Goal: Task Accomplishment & Management: Manage account settings

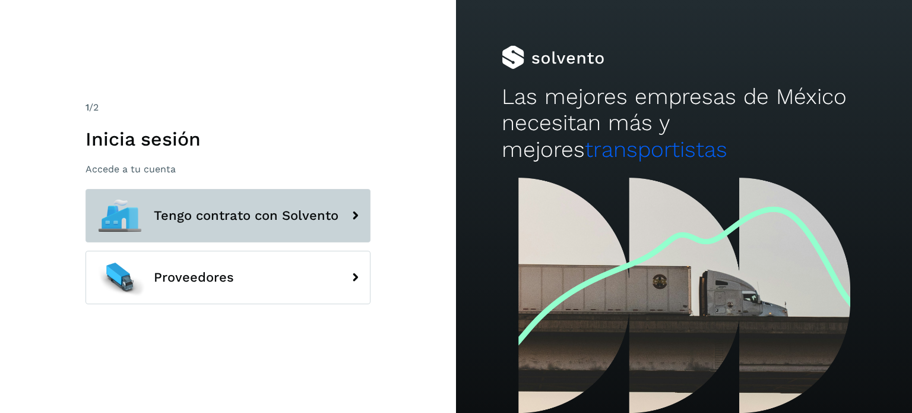
click at [159, 226] on button "Tengo contrato con Solvento" at bounding box center [227, 215] width 285 height 53
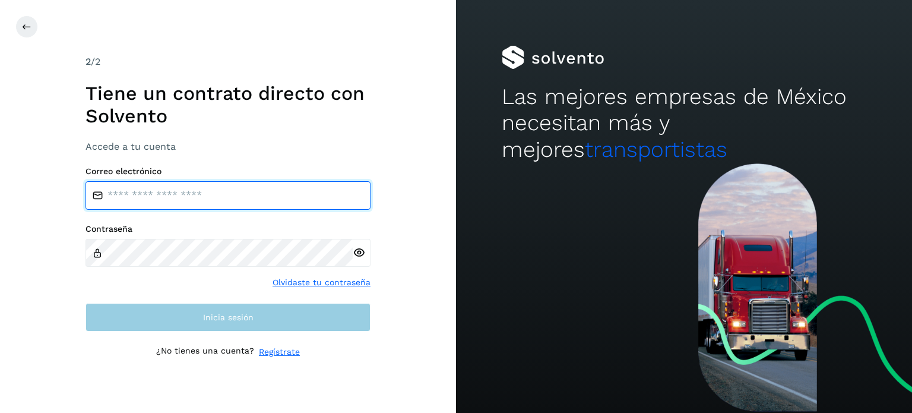
type input "**********"
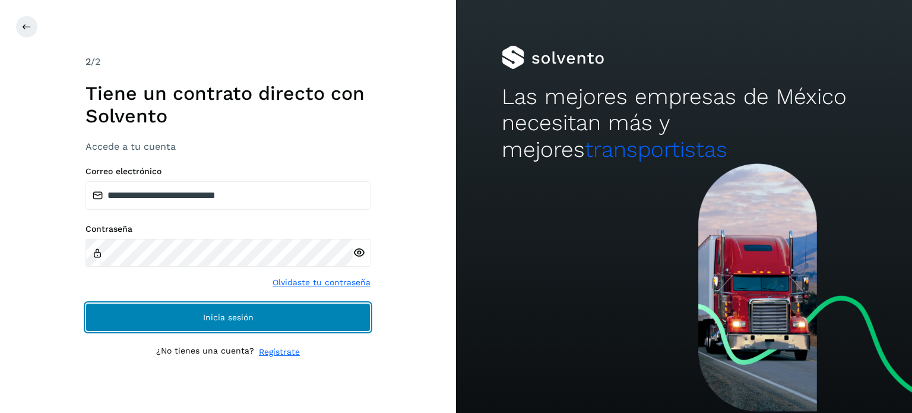
click at [154, 312] on button "Inicia sesión" at bounding box center [227, 317] width 285 height 28
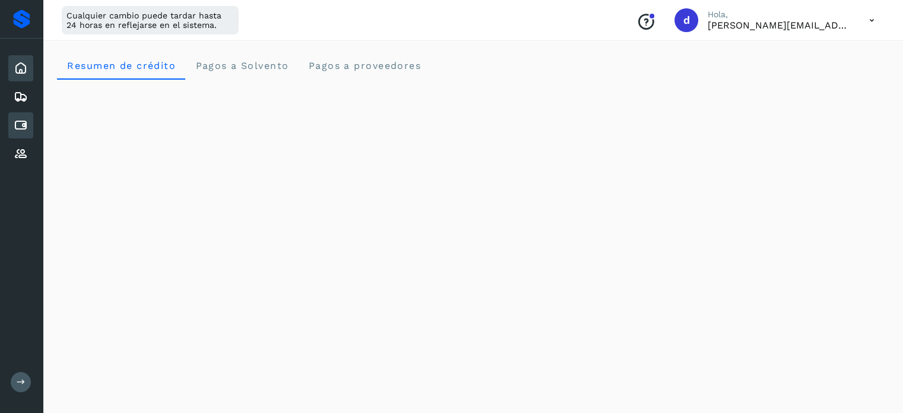
click at [20, 125] on icon at bounding box center [21, 125] width 14 height 14
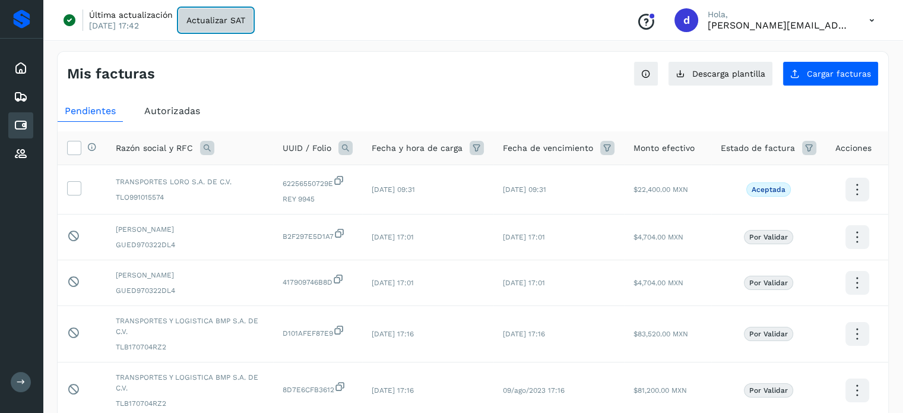
click at [249, 14] on button "Actualizar SAT" at bounding box center [216, 20] width 74 height 24
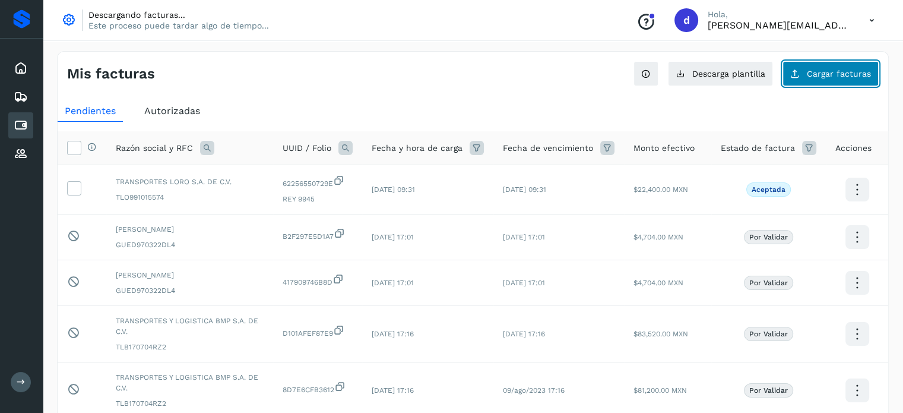
click at [812, 80] on button "Cargar facturas" at bounding box center [831, 73] width 96 height 25
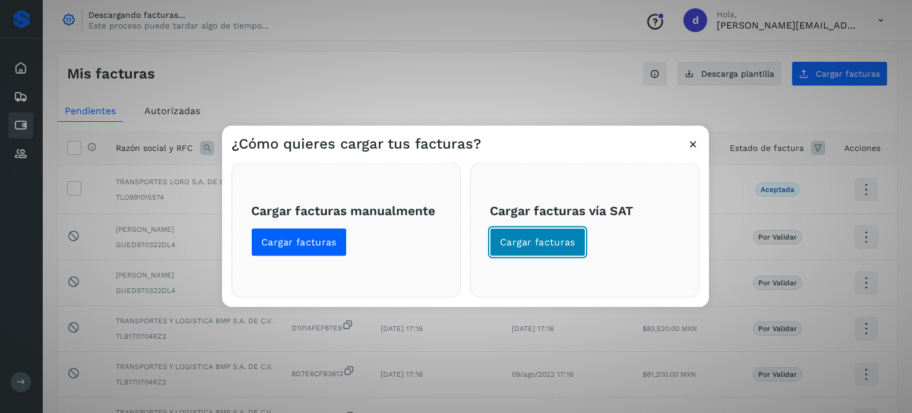
click at [535, 235] on button "Cargar facturas" at bounding box center [538, 241] width 96 height 28
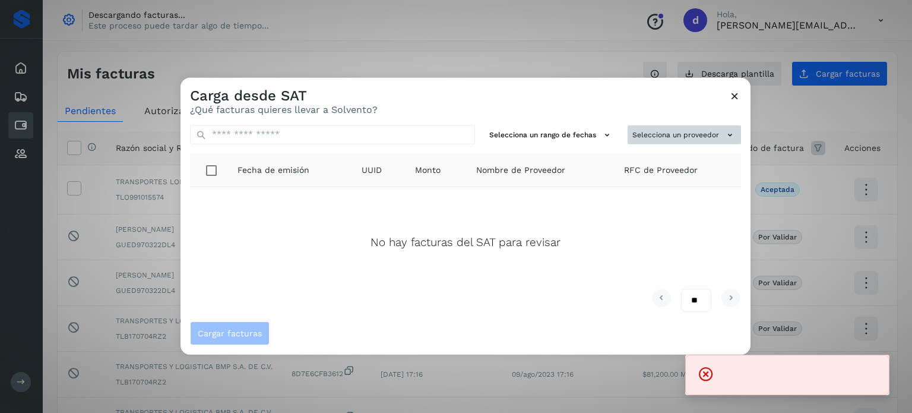
click at [705, 125] on button "Selecciona un proveedor" at bounding box center [684, 135] width 113 height 20
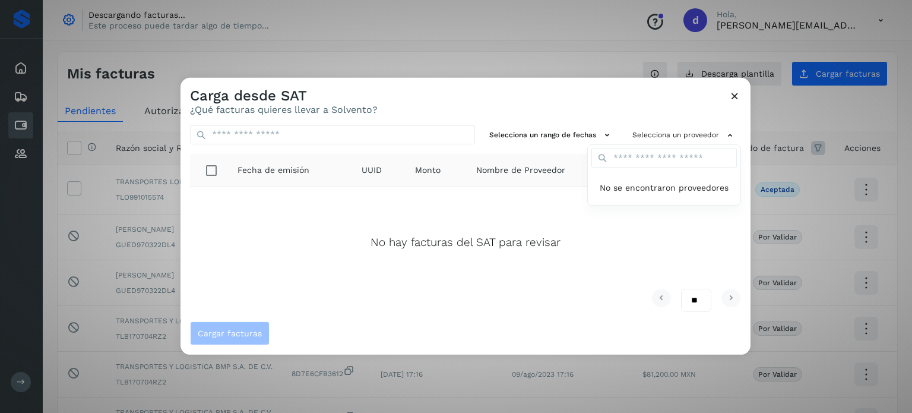
click at [734, 98] on div at bounding box center [636, 283] width 912 height 413
click at [734, 98] on icon at bounding box center [734, 95] width 12 height 12
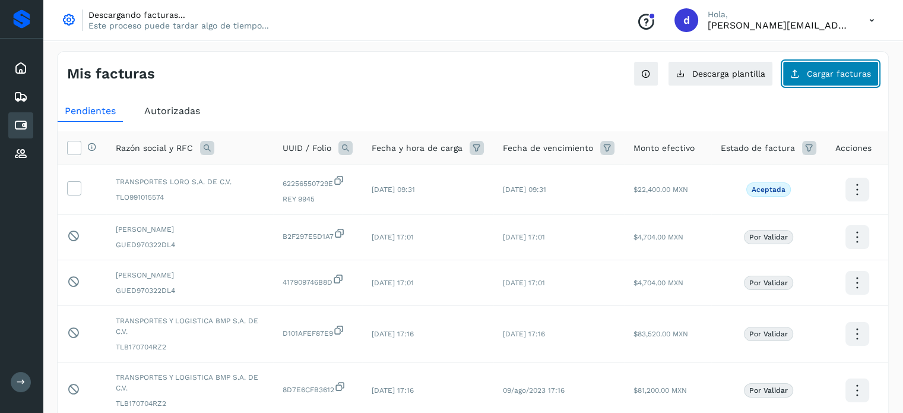
click at [822, 76] on span "Cargar facturas" at bounding box center [839, 73] width 64 height 8
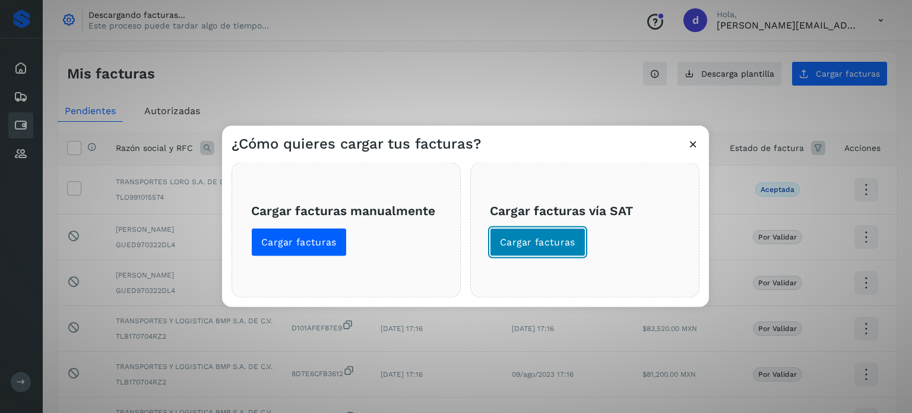
click at [567, 245] on span "Cargar facturas" at bounding box center [537, 241] width 75 height 13
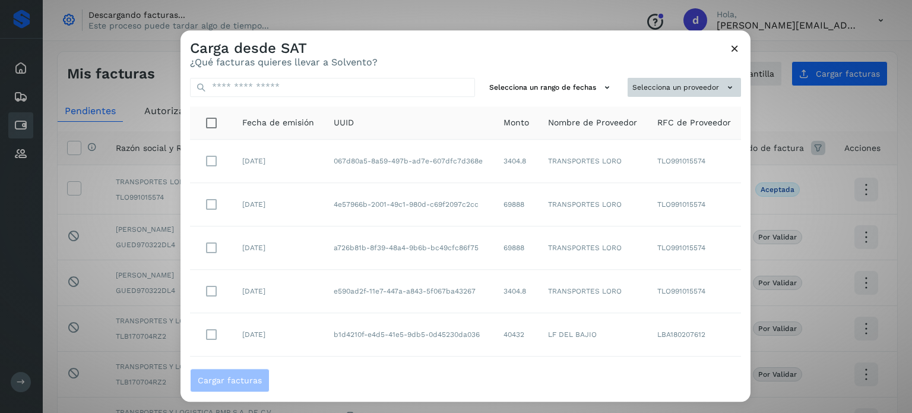
click at [673, 90] on button "Selecciona un proveedor" at bounding box center [684, 88] width 113 height 20
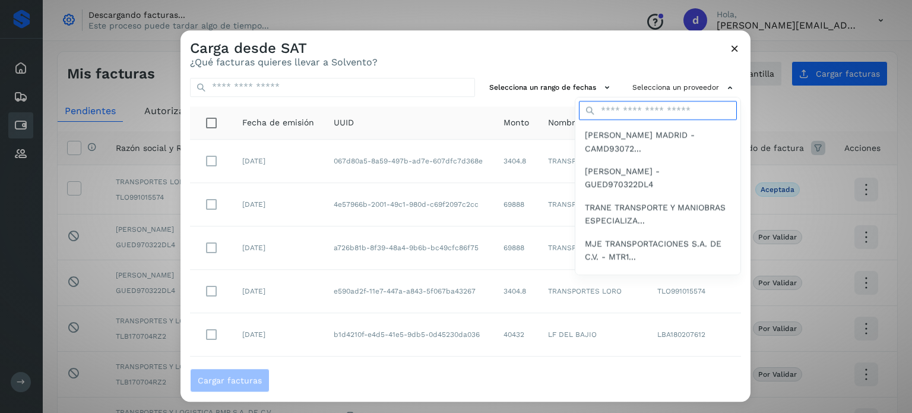
click at [620, 117] on input "text" at bounding box center [658, 111] width 158 height 19
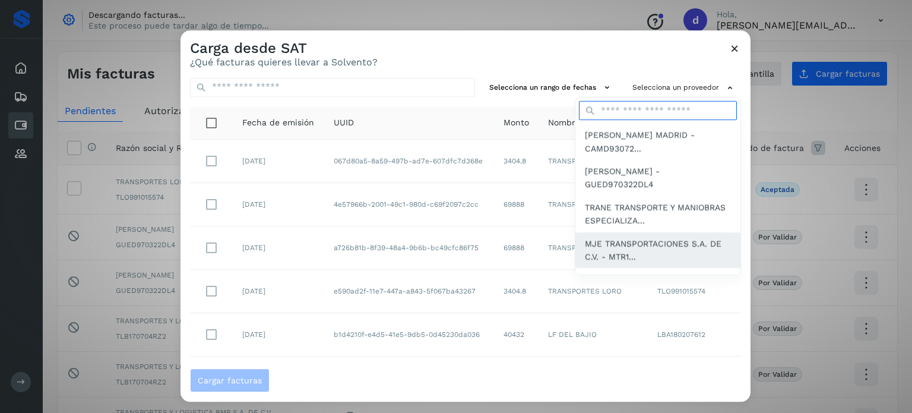
type input "**"
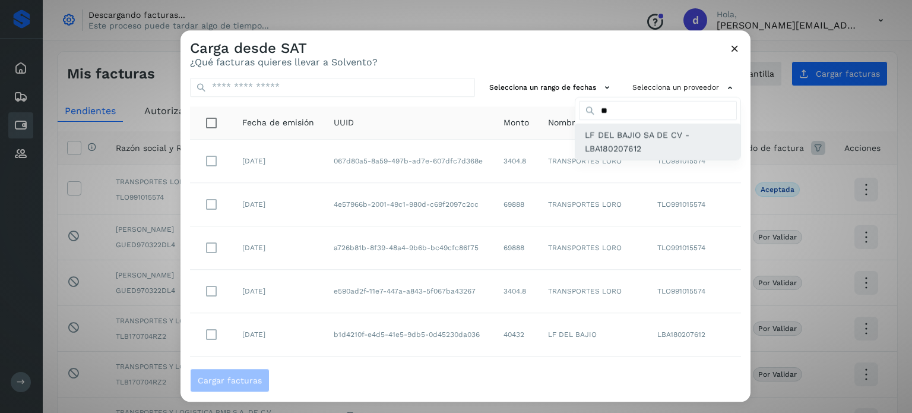
click at [622, 132] on span "LF DEL BAJIO SA DE CV - LBA180207612" at bounding box center [658, 142] width 146 height 27
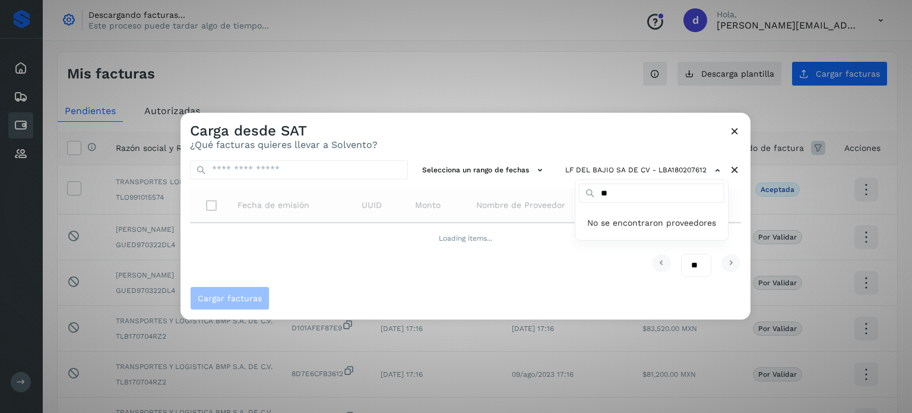
click at [595, 279] on div at bounding box center [636, 318] width 912 height 413
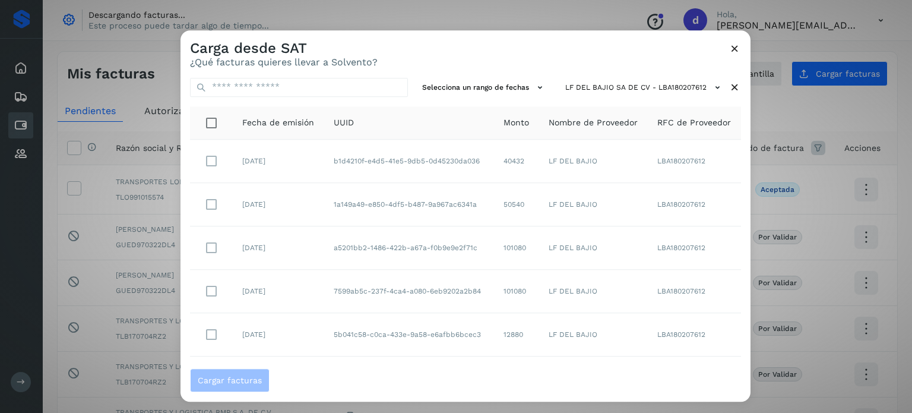
scroll to position [235, 0]
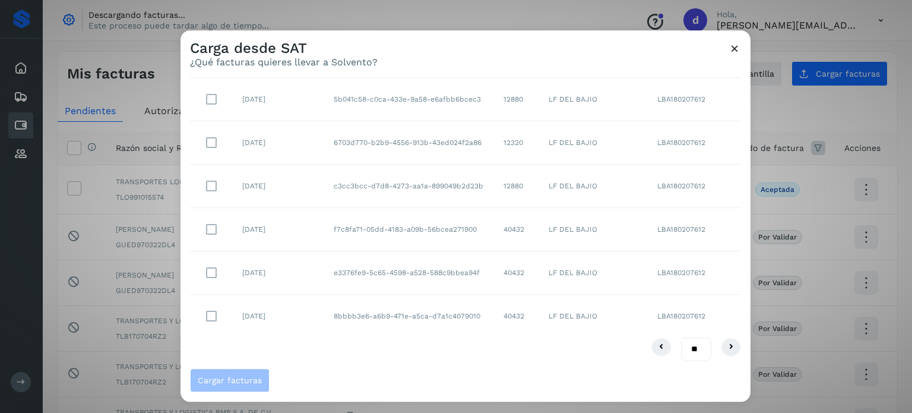
click at [685, 343] on select "** ** **" at bounding box center [696, 349] width 30 height 23
select select "**"
click at [681, 338] on select "** ** **" at bounding box center [696, 349] width 30 height 23
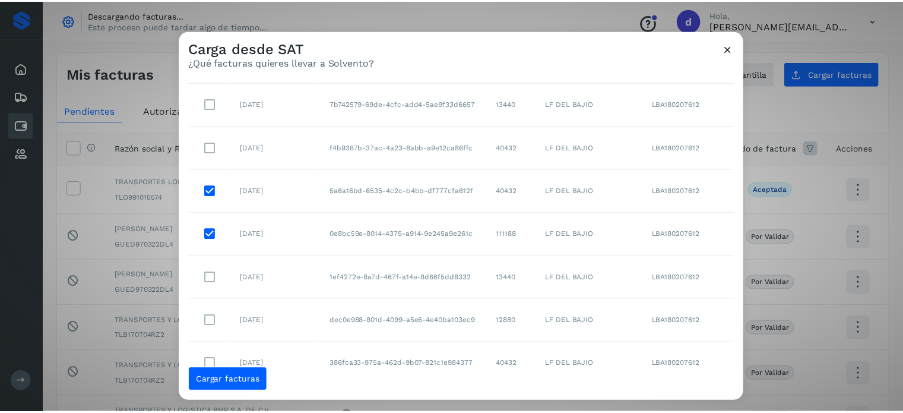
scroll to position [740, 0]
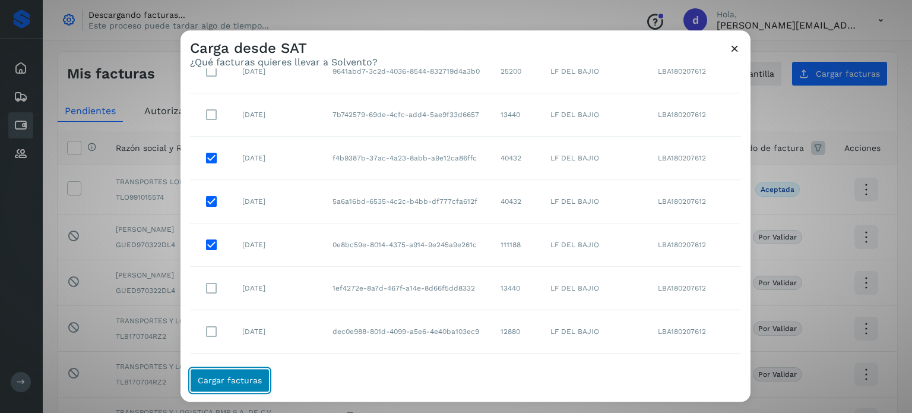
click at [240, 376] on span "Cargar facturas" at bounding box center [230, 380] width 64 height 8
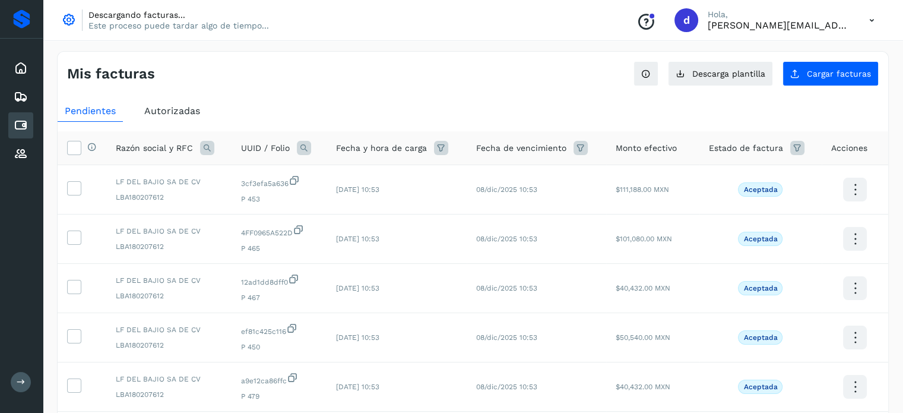
scroll to position [346, 0]
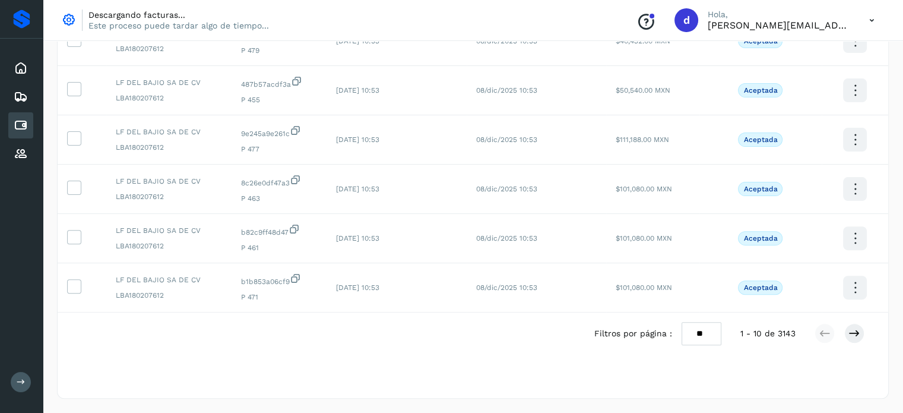
click at [703, 328] on select "** ** **" at bounding box center [702, 333] width 40 height 23
select select "**"
click at [682, 322] on select "** ** **" at bounding box center [702, 333] width 40 height 23
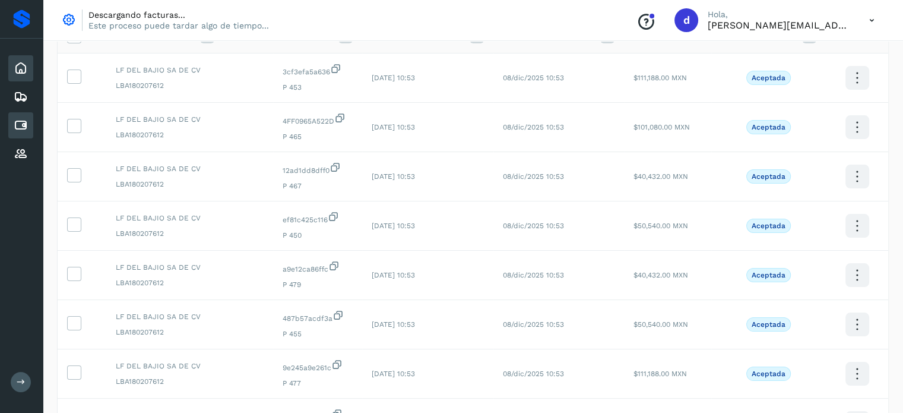
scroll to position [0, 0]
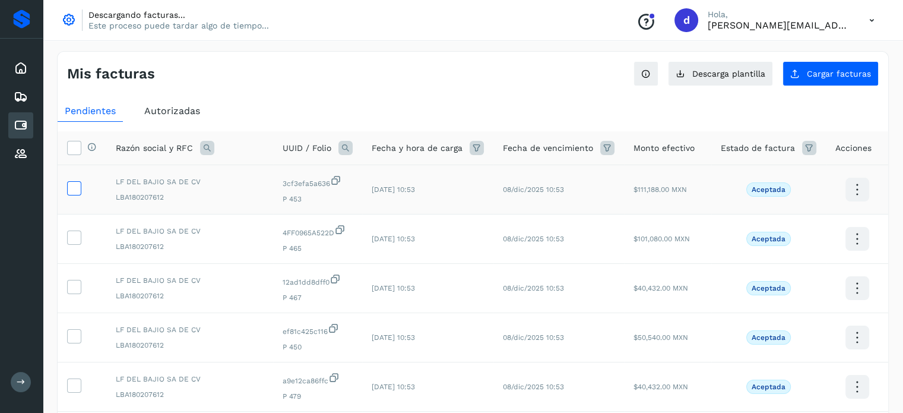
click at [74, 181] on icon at bounding box center [74, 187] width 12 height 12
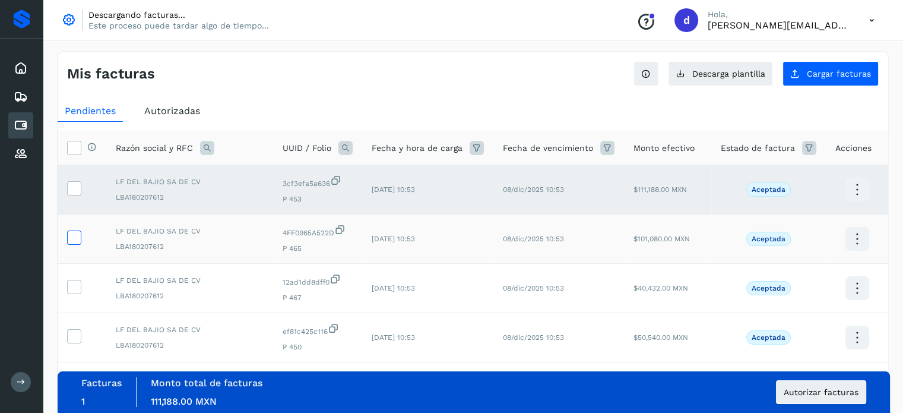
click at [76, 242] on icon at bounding box center [74, 236] width 12 height 12
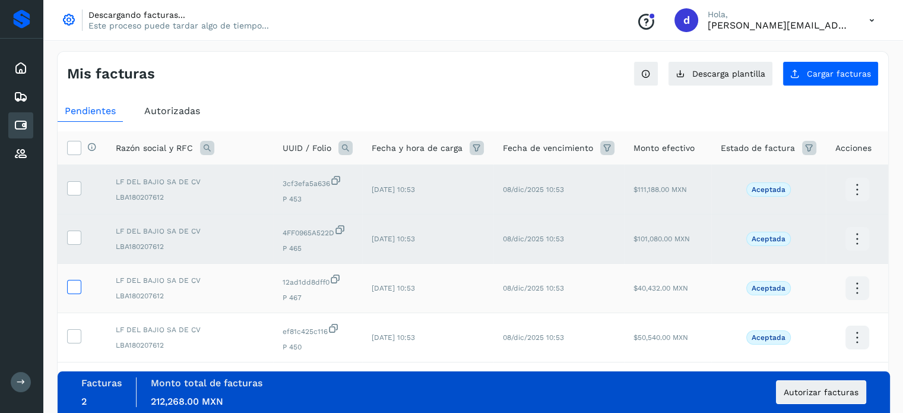
click at [75, 286] on icon at bounding box center [74, 286] width 12 height 12
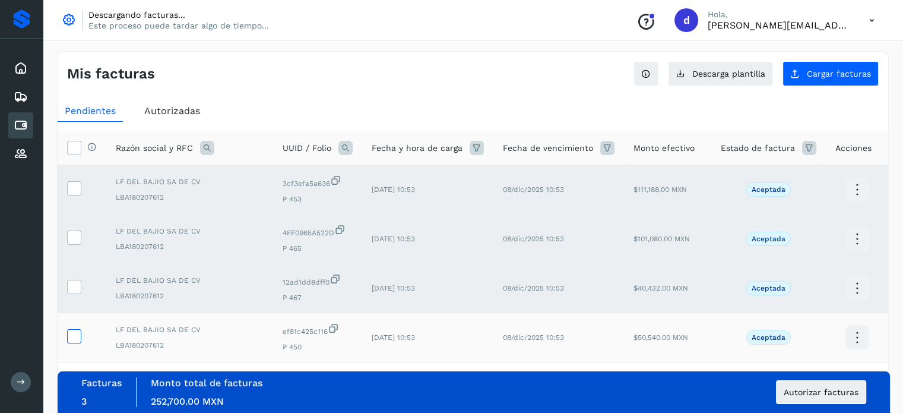
click at [71, 330] on icon at bounding box center [74, 335] width 12 height 12
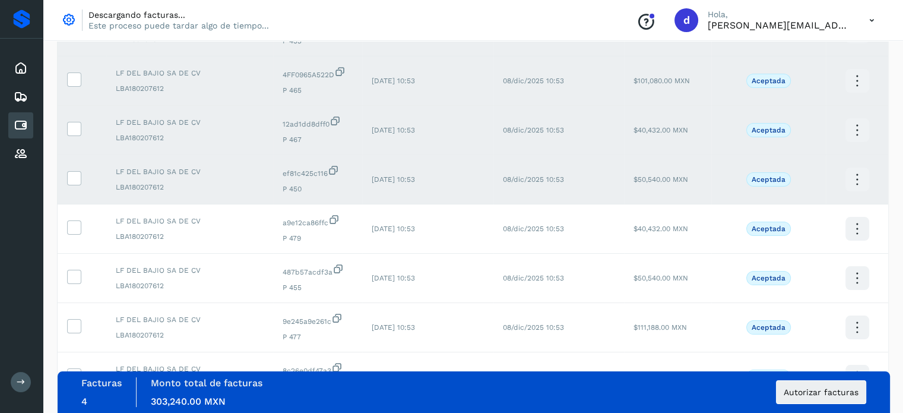
scroll to position [159, 0]
click at [75, 227] on icon at bounding box center [74, 226] width 12 height 12
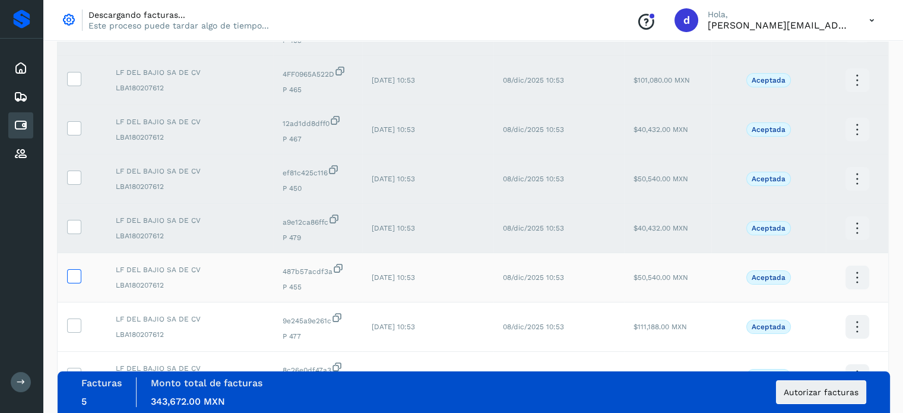
click at [75, 278] on icon at bounding box center [74, 275] width 12 height 12
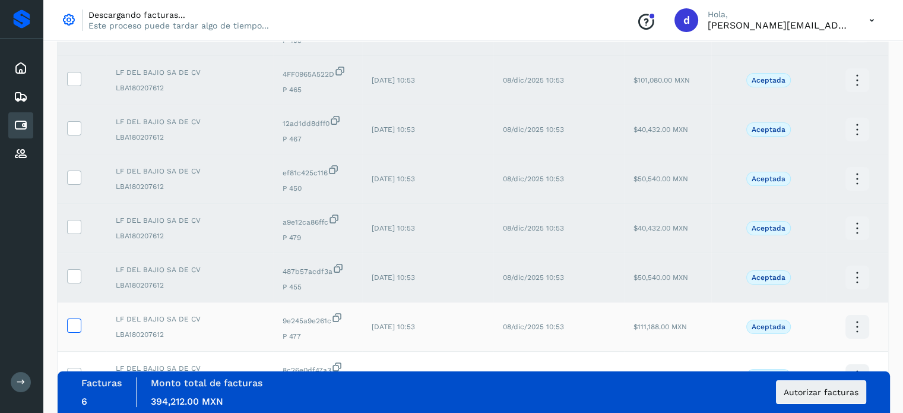
click at [76, 329] on icon at bounding box center [74, 324] width 12 height 12
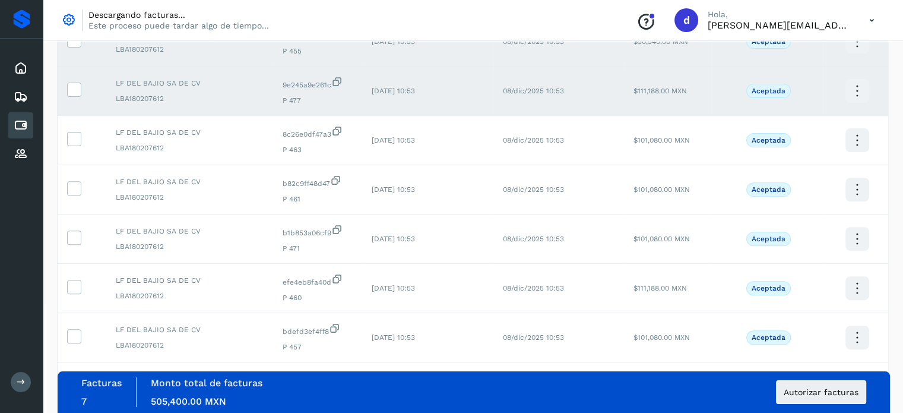
scroll to position [398, 0]
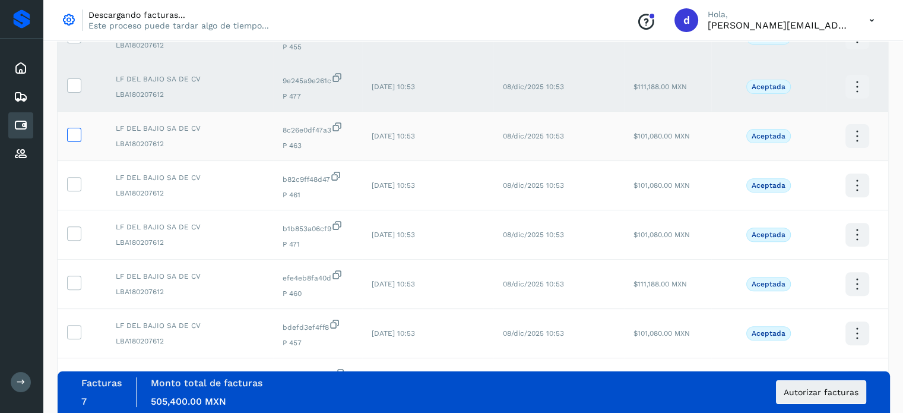
click at [76, 139] on icon at bounding box center [74, 134] width 12 height 12
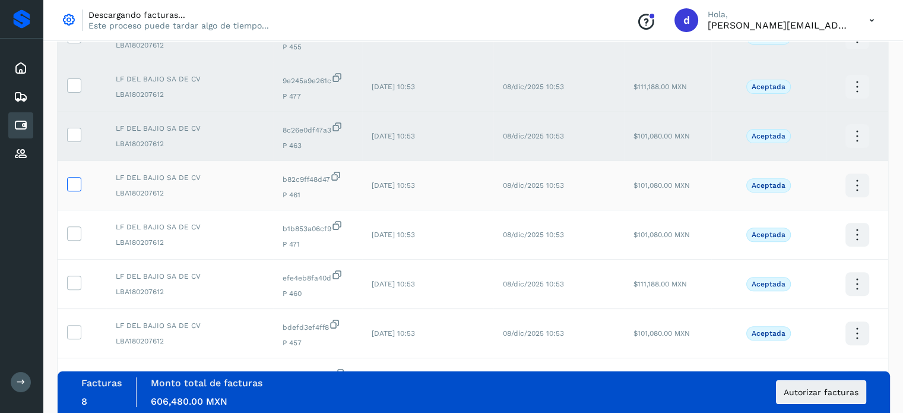
click at [77, 183] on icon at bounding box center [74, 183] width 12 height 12
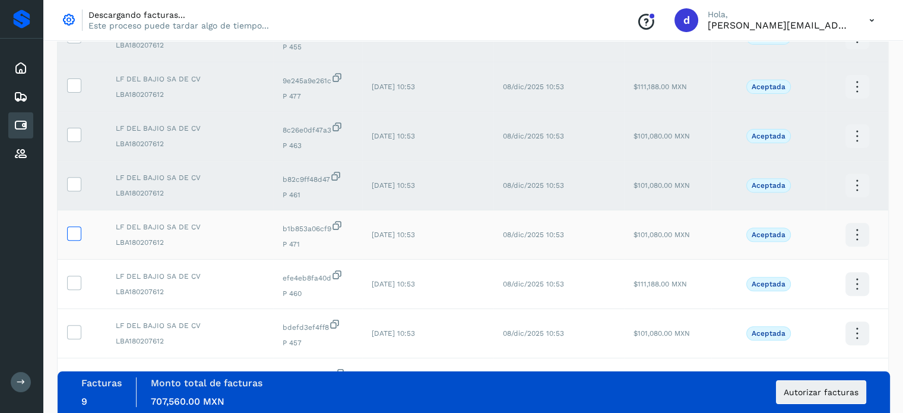
click at [80, 232] on label at bounding box center [74, 233] width 14 height 14
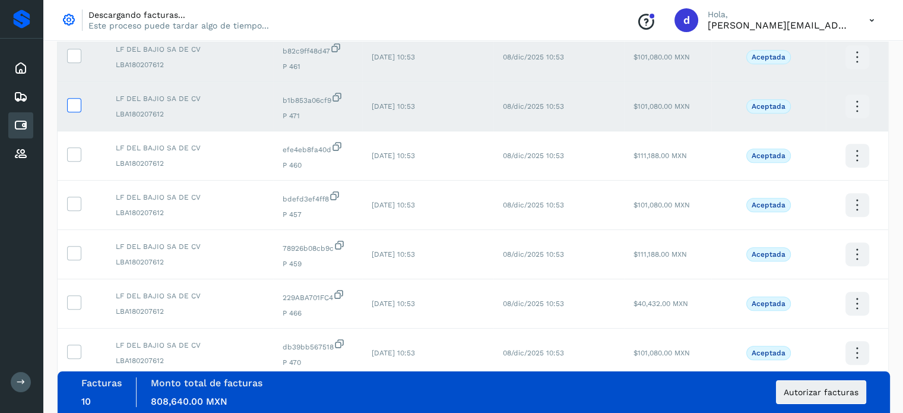
scroll to position [531, 0]
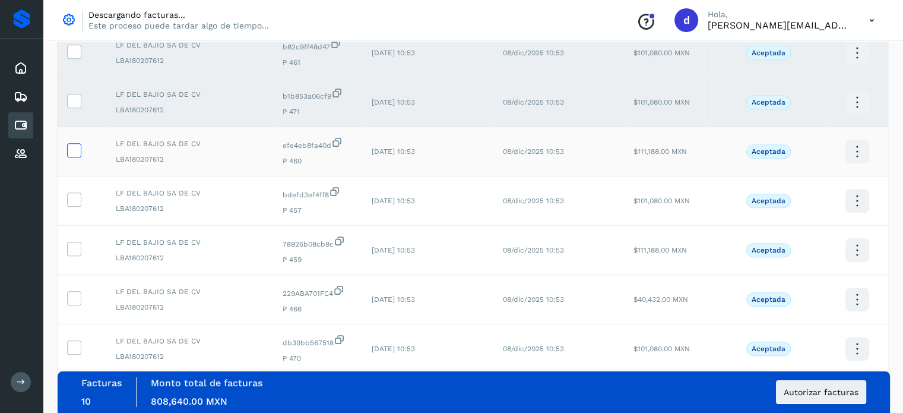
click at [75, 145] on icon at bounding box center [74, 149] width 12 height 12
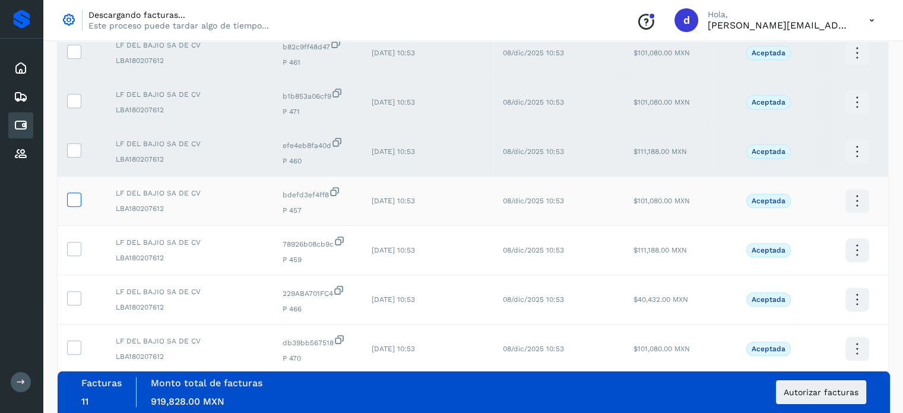
click at [76, 194] on icon at bounding box center [74, 198] width 12 height 12
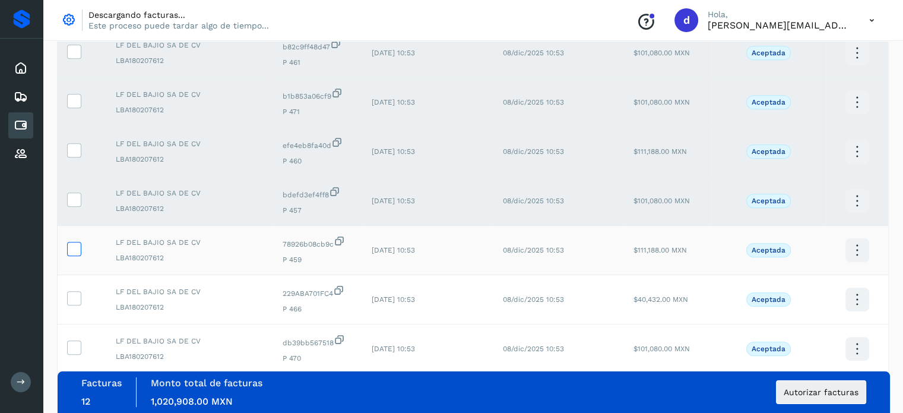
click at [69, 251] on icon at bounding box center [74, 248] width 12 height 12
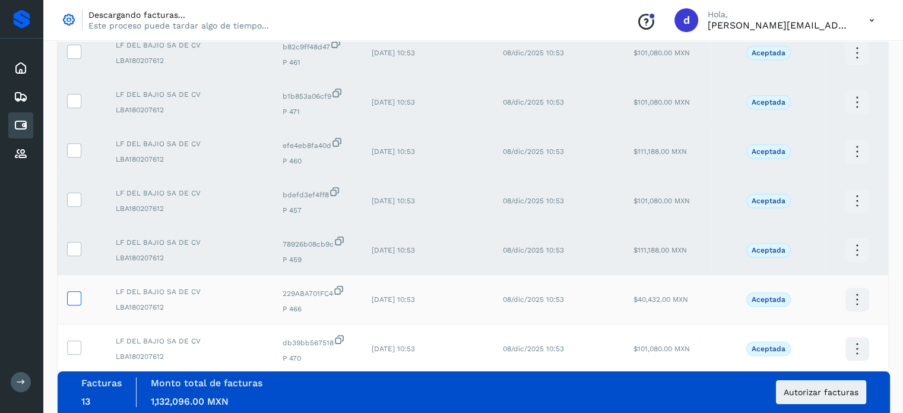
click at [73, 297] on icon at bounding box center [74, 297] width 12 height 12
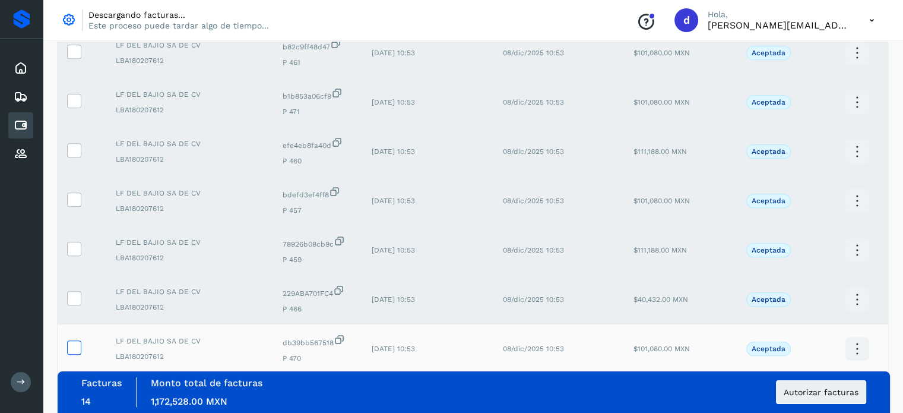
click at [76, 351] on icon at bounding box center [74, 346] width 12 height 12
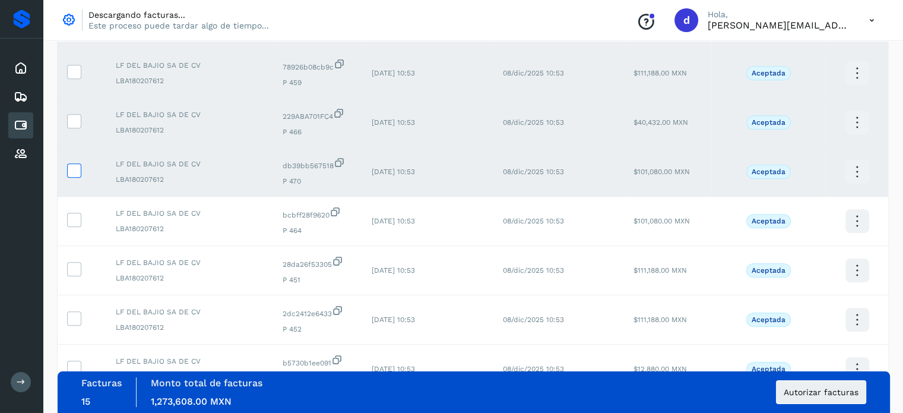
scroll to position [718, 0]
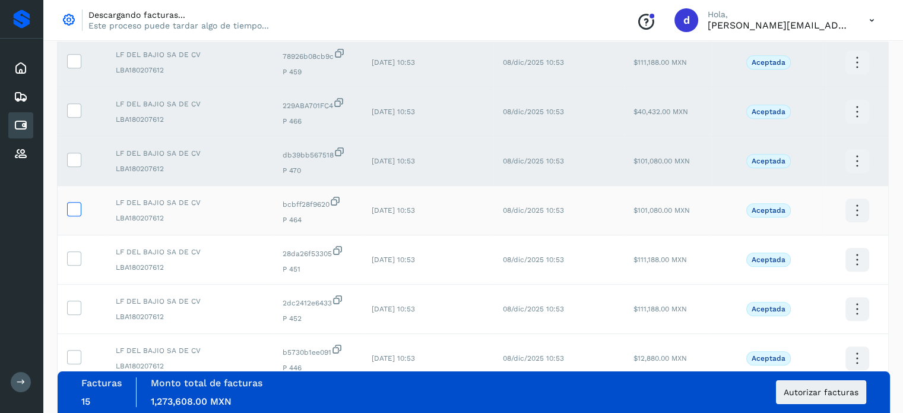
click at [72, 212] on icon at bounding box center [74, 208] width 12 height 12
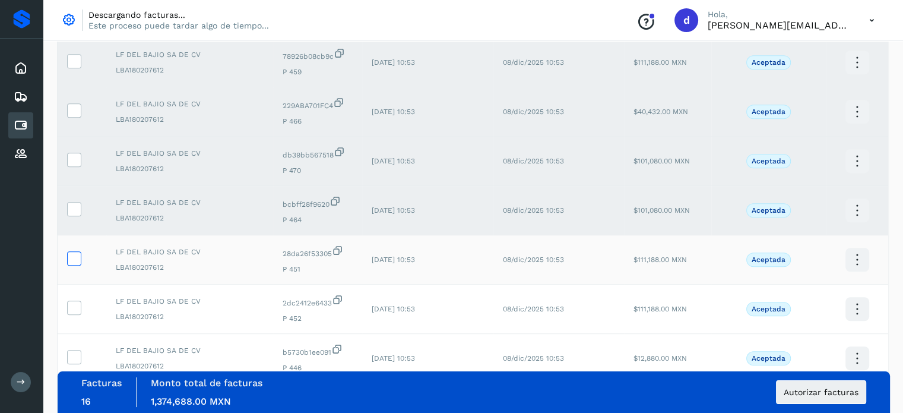
click at [75, 258] on icon at bounding box center [74, 257] width 12 height 12
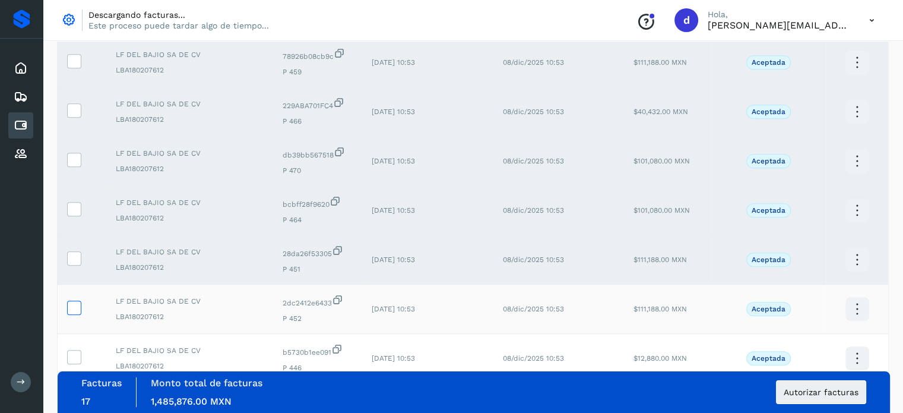
click at [73, 307] on icon at bounding box center [74, 306] width 12 height 12
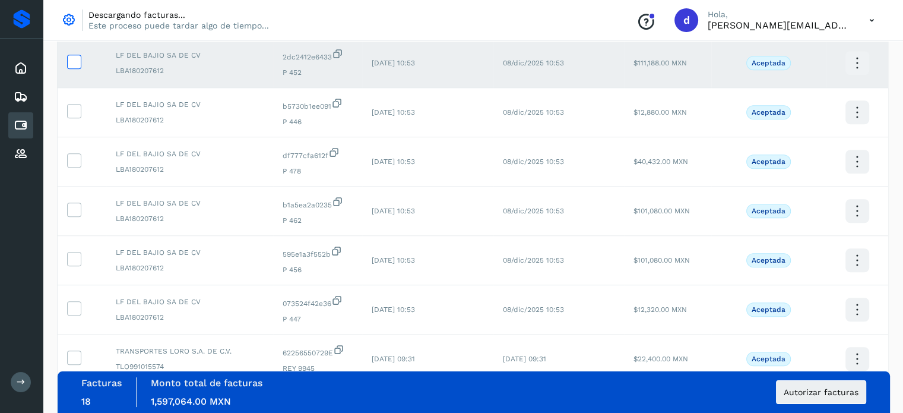
scroll to position [965, 0]
click at [69, 115] on icon at bounding box center [74, 109] width 12 height 12
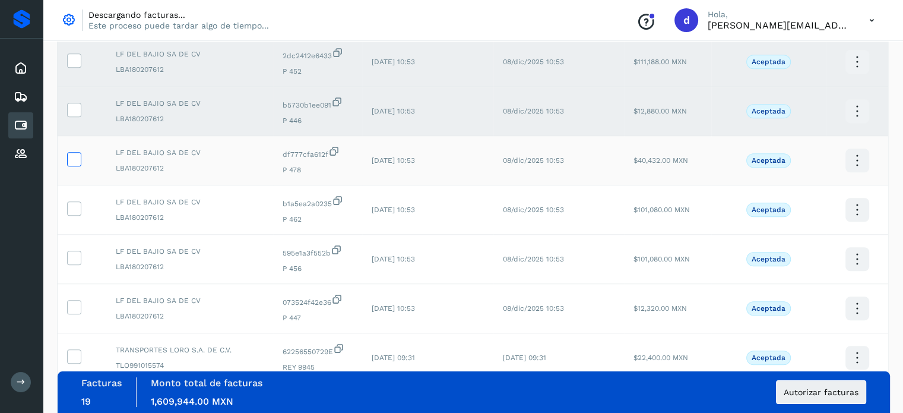
click at [74, 157] on icon at bounding box center [74, 158] width 12 height 12
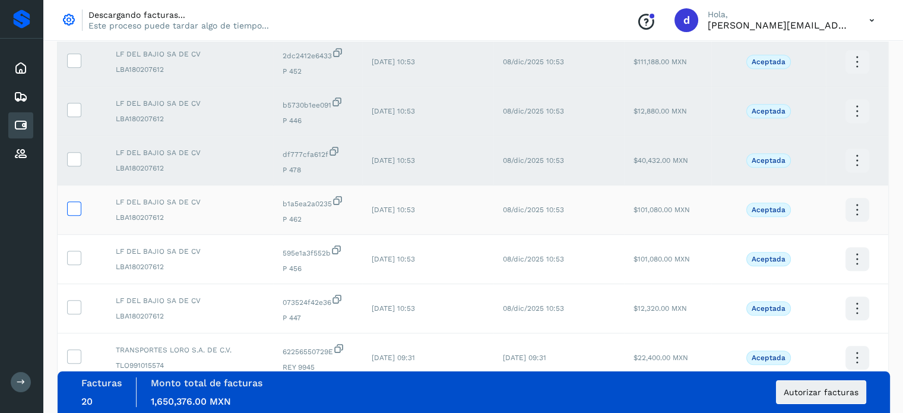
click at [73, 210] on icon at bounding box center [74, 207] width 12 height 12
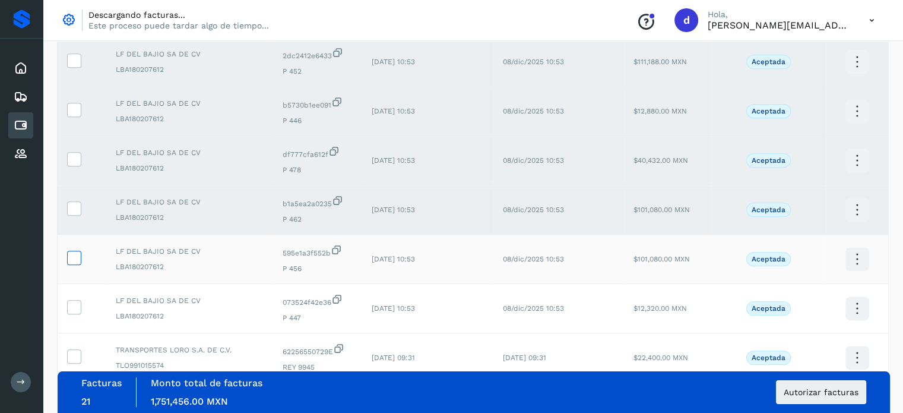
click at [77, 254] on icon at bounding box center [74, 257] width 12 height 12
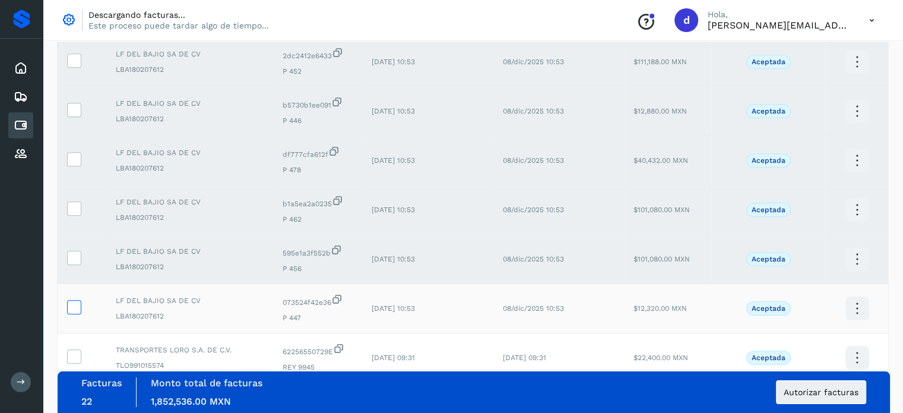
click at [77, 309] on icon at bounding box center [74, 306] width 12 height 12
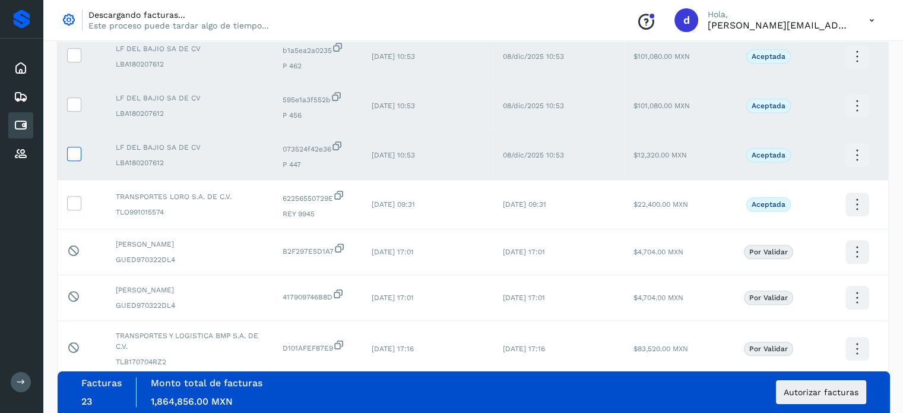
scroll to position [1120, 0]
click at [75, 201] on icon at bounding box center [74, 201] width 12 height 12
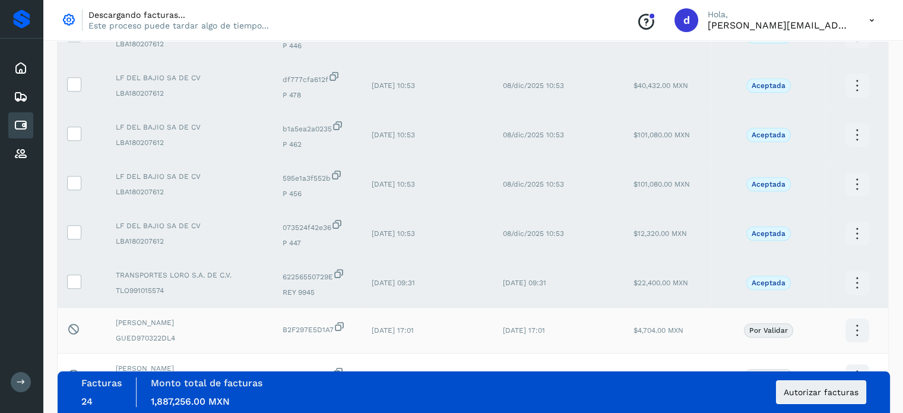
scroll to position [1028, 0]
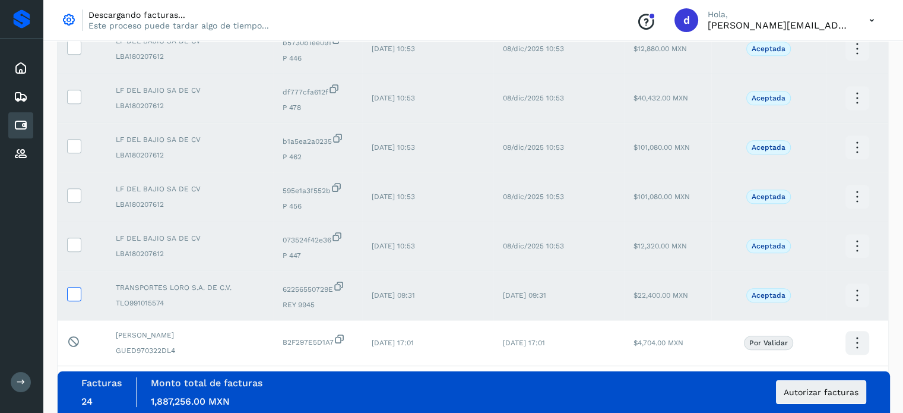
click at [74, 293] on icon at bounding box center [74, 293] width 12 height 12
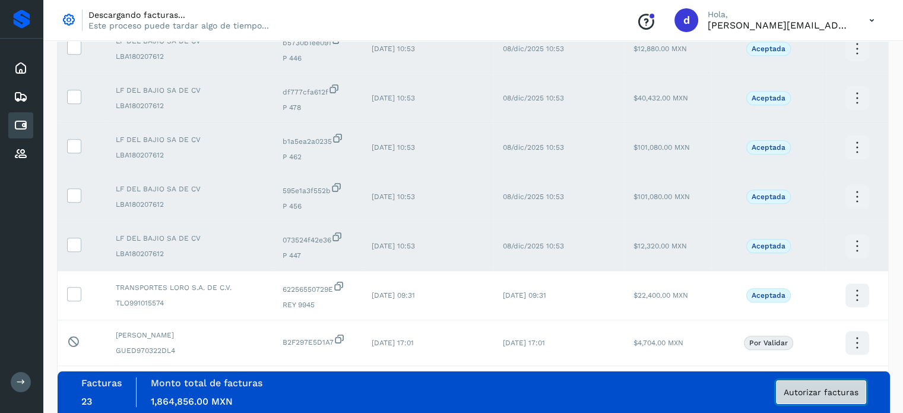
click at [819, 389] on span "Autorizar facturas" at bounding box center [821, 392] width 75 height 8
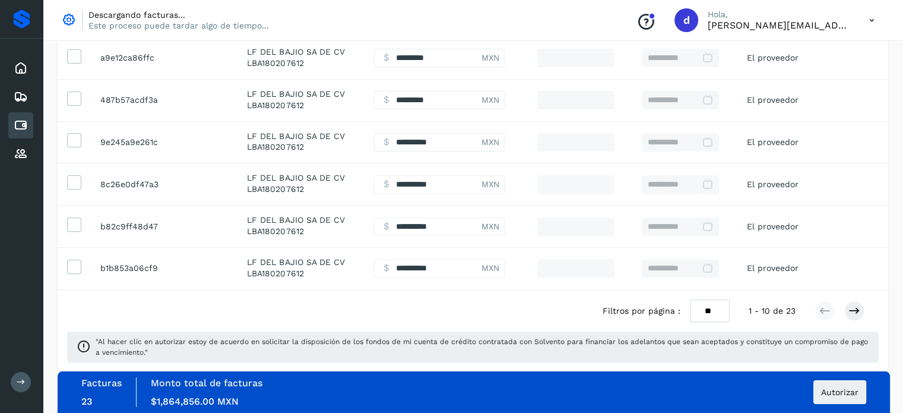
scroll to position [393, 0]
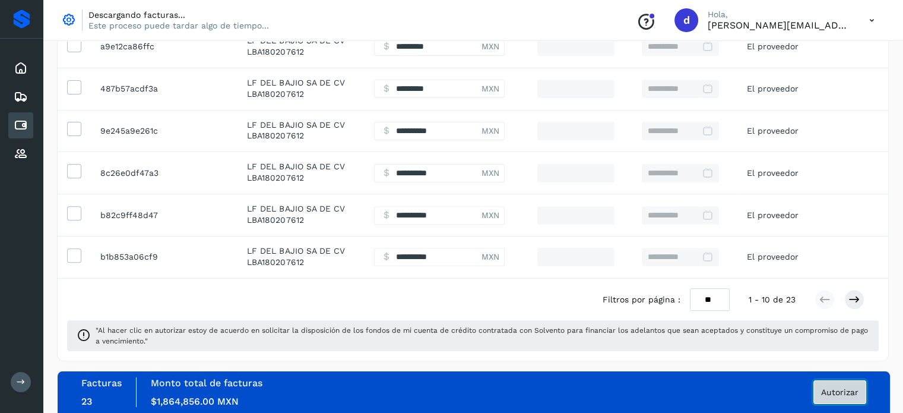
click at [839, 384] on button "Autorizar" at bounding box center [839, 392] width 53 height 24
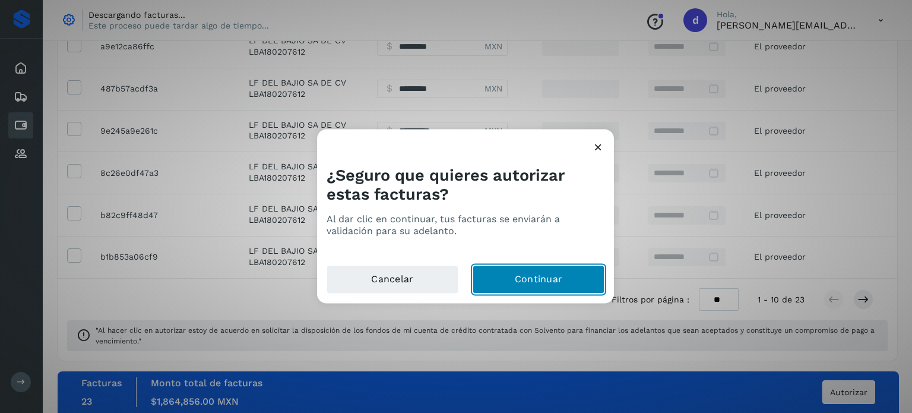
click at [557, 270] on button "Continuar" at bounding box center [539, 279] width 132 height 28
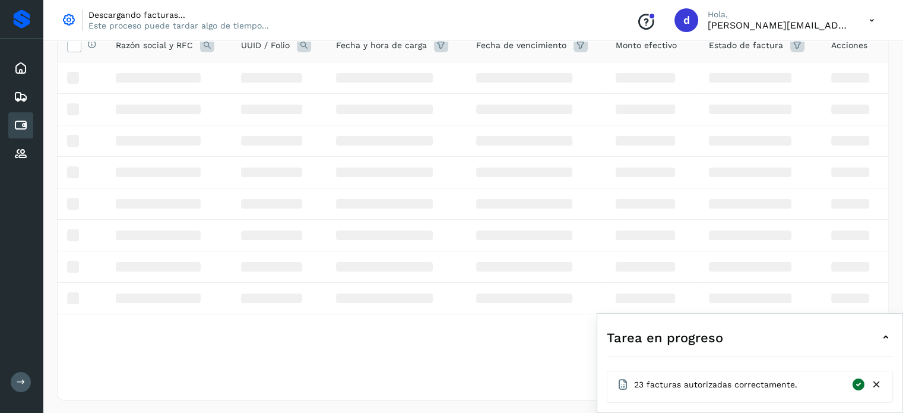
scroll to position [346, 0]
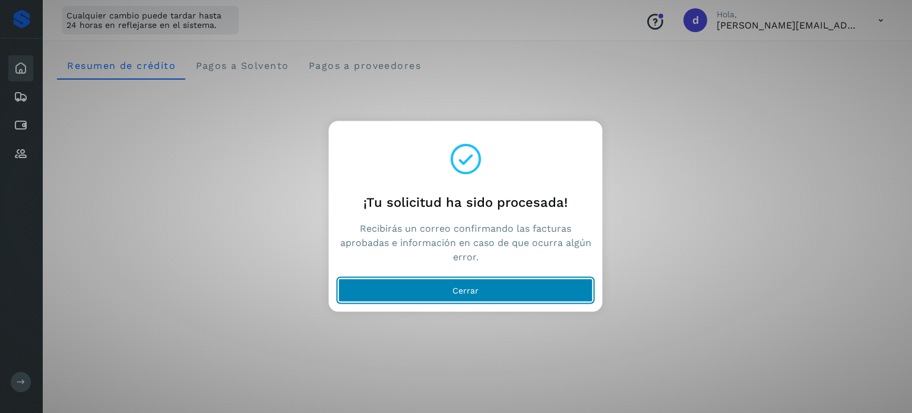
click at [572, 282] on button "Cerrar" at bounding box center [465, 290] width 255 height 24
